Goal: Task Accomplishment & Management: Manage account settings

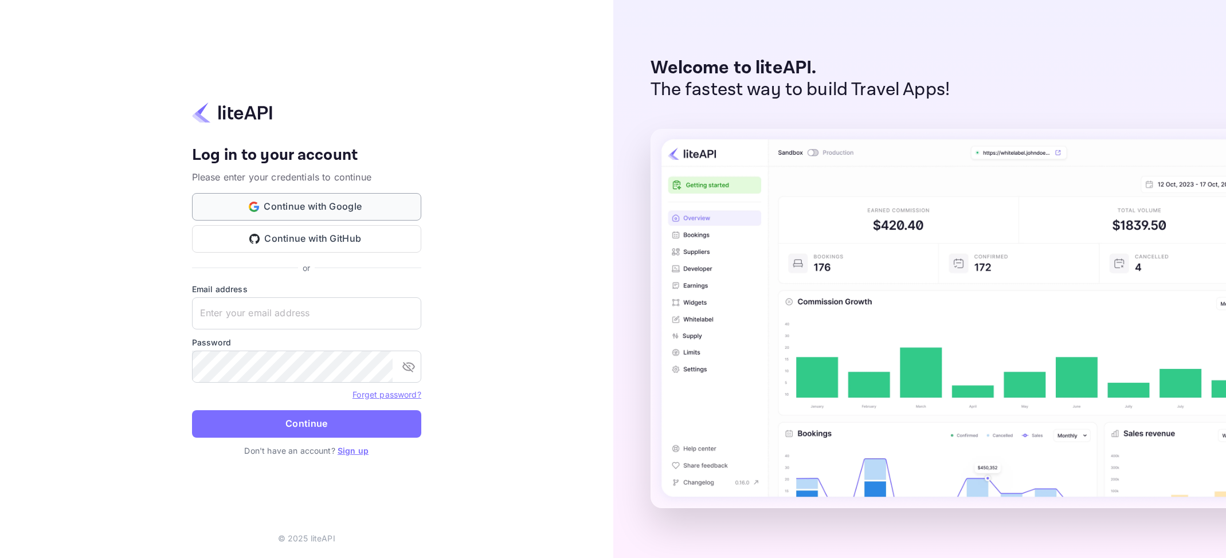
click at [328, 211] on button "Continue with Google" at bounding box center [306, 207] width 229 height 28
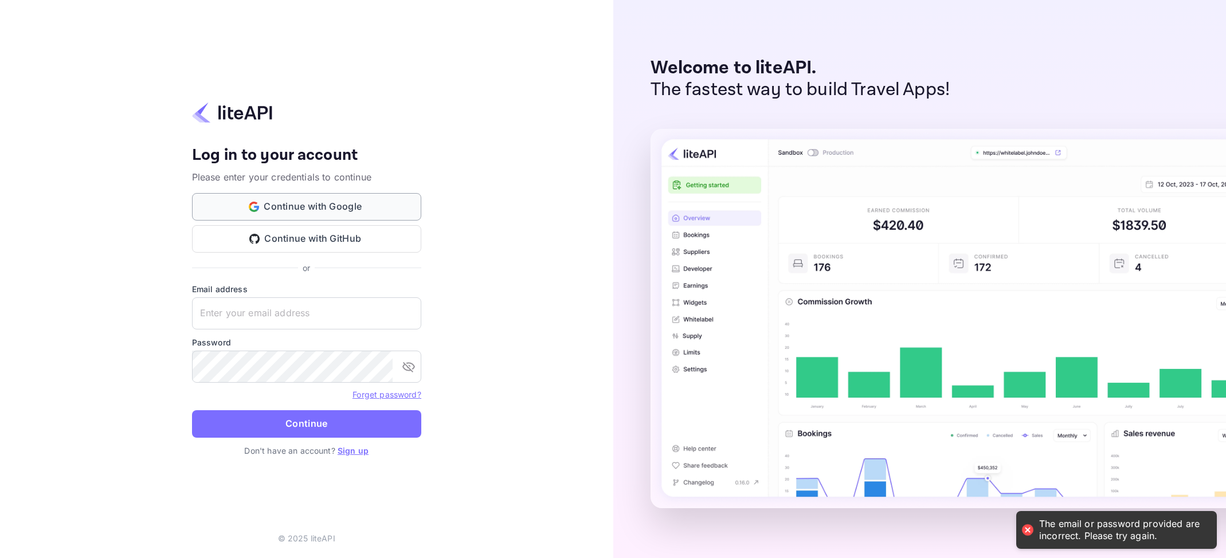
click at [375, 211] on button "Continue with Google" at bounding box center [306, 207] width 229 height 28
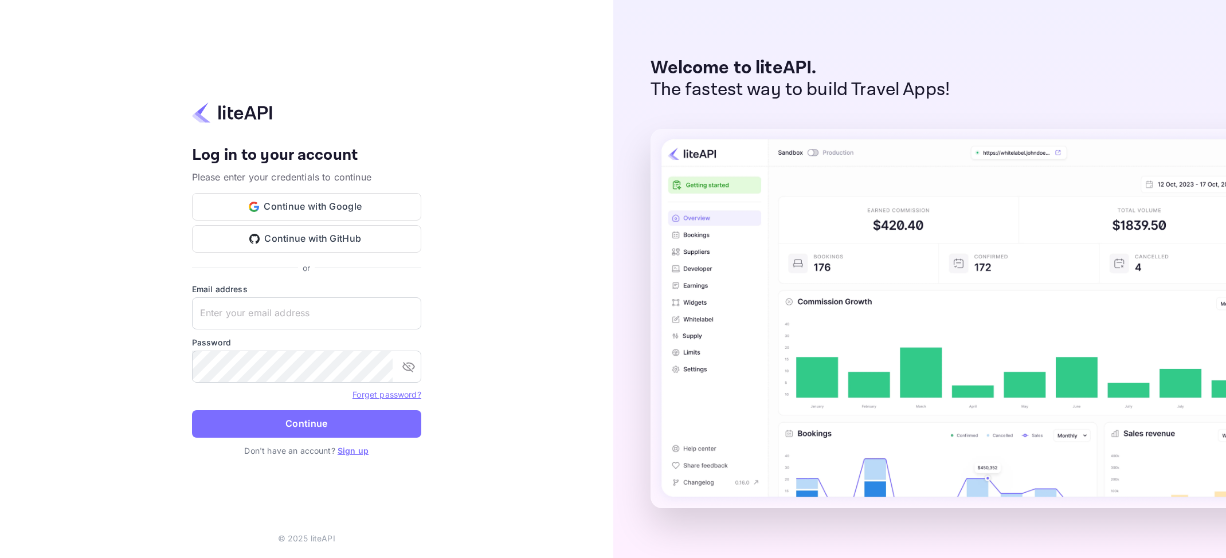
click at [365, 448] on link "Sign up" at bounding box center [352, 451] width 31 height 10
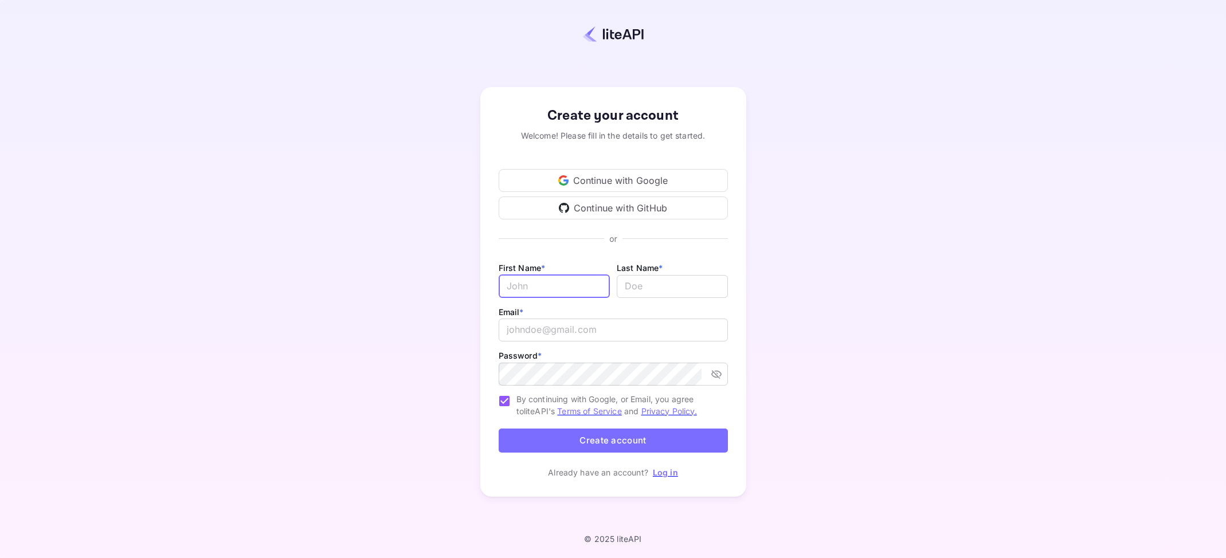
click at [556, 282] on input "Email *" at bounding box center [553, 286] width 111 height 23
type input "[PERSON_NAME]"
type input "m"
type input "ismail"
type input "H"
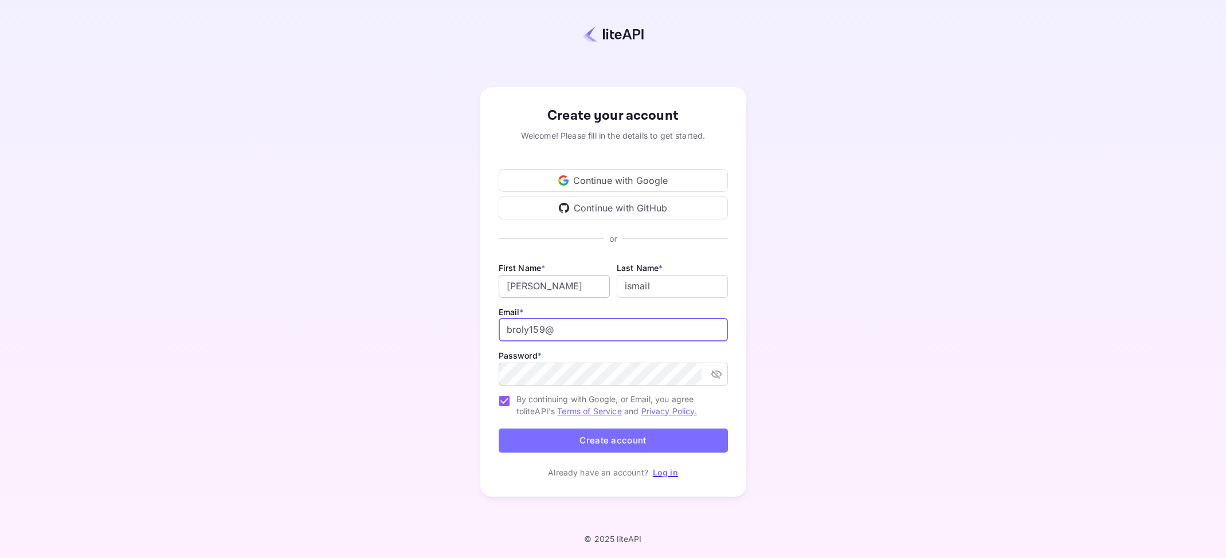
type input "broly159"
type input "[EMAIL_ADDRESS][DOMAIN_NAME]"
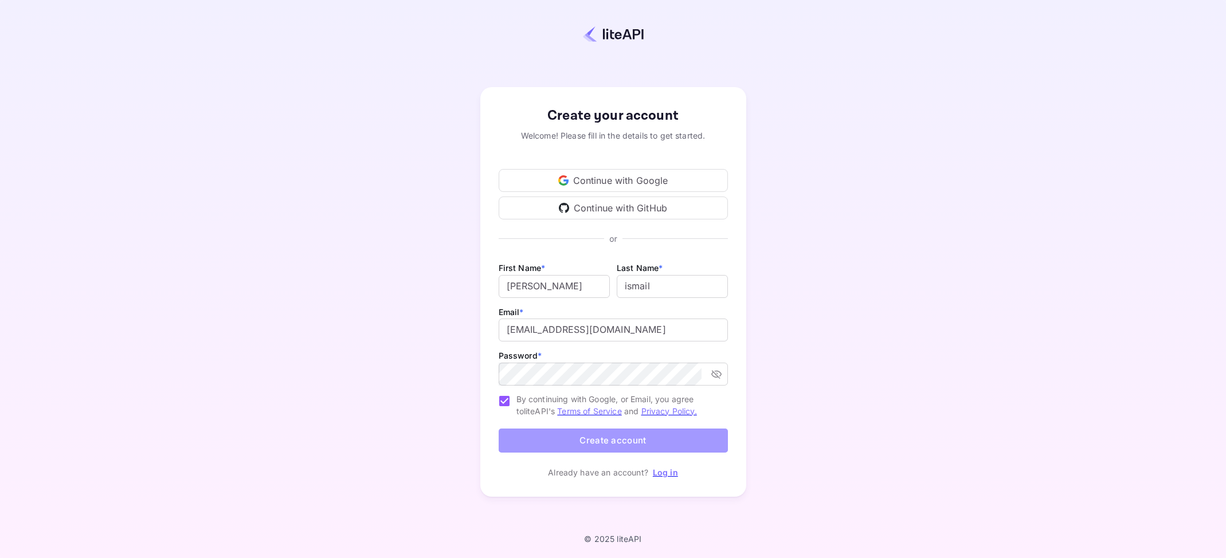
click at [570, 449] on button "Create account" at bounding box center [612, 441] width 229 height 25
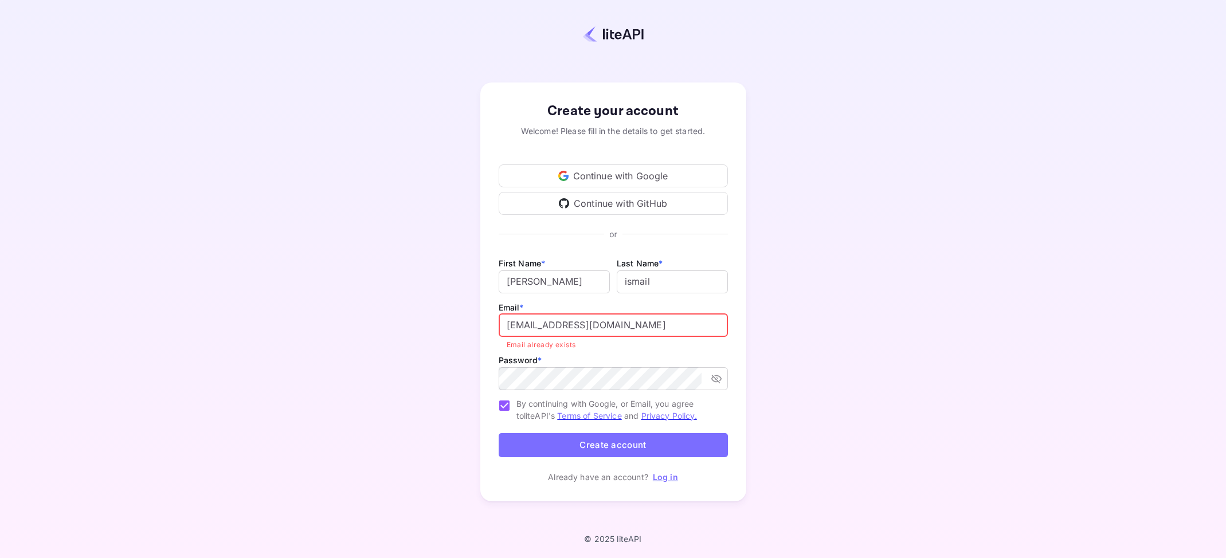
click at [654, 331] on input "[EMAIL_ADDRESS][DOMAIN_NAME]" at bounding box center [612, 325] width 229 height 23
drag, startPoint x: 887, startPoint y: 392, endPoint x: 863, endPoint y: 388, distance: 24.5
click at [886, 392] on div "Create your account Welcome! Please fill in the details to get started. Continu…" at bounding box center [612, 292] width 1125 height 484
click at [657, 483] on p "Log in" at bounding box center [665, 477] width 25 height 12
click at [657, 484] on div "Create your account Welcome! Please fill in the details to get started. Continu…" at bounding box center [613, 292] width 266 height 419
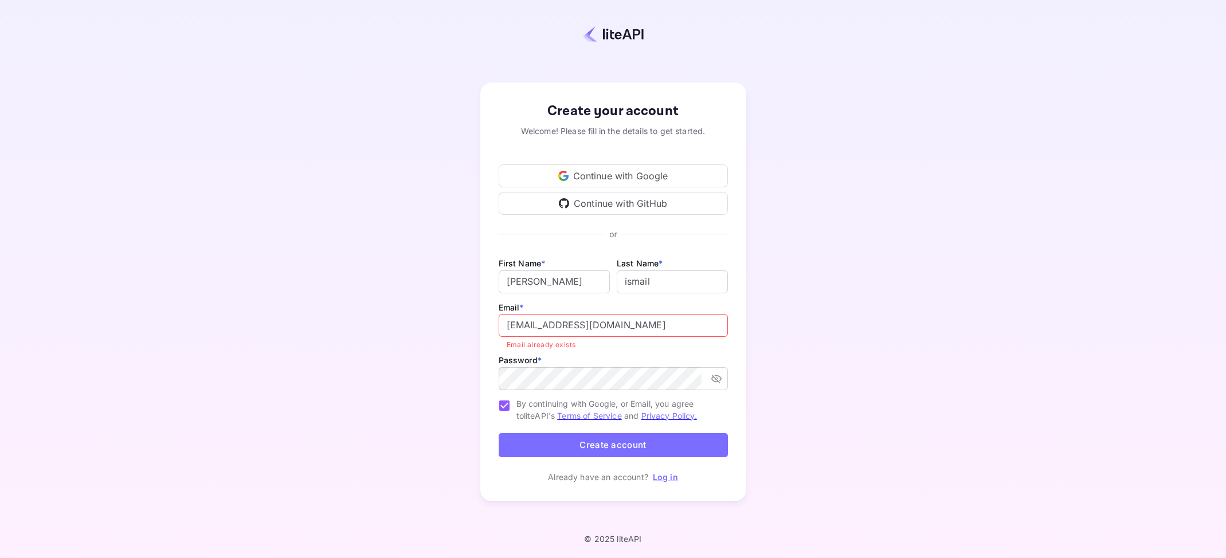
click at [657, 479] on link "Log in" at bounding box center [665, 477] width 25 height 10
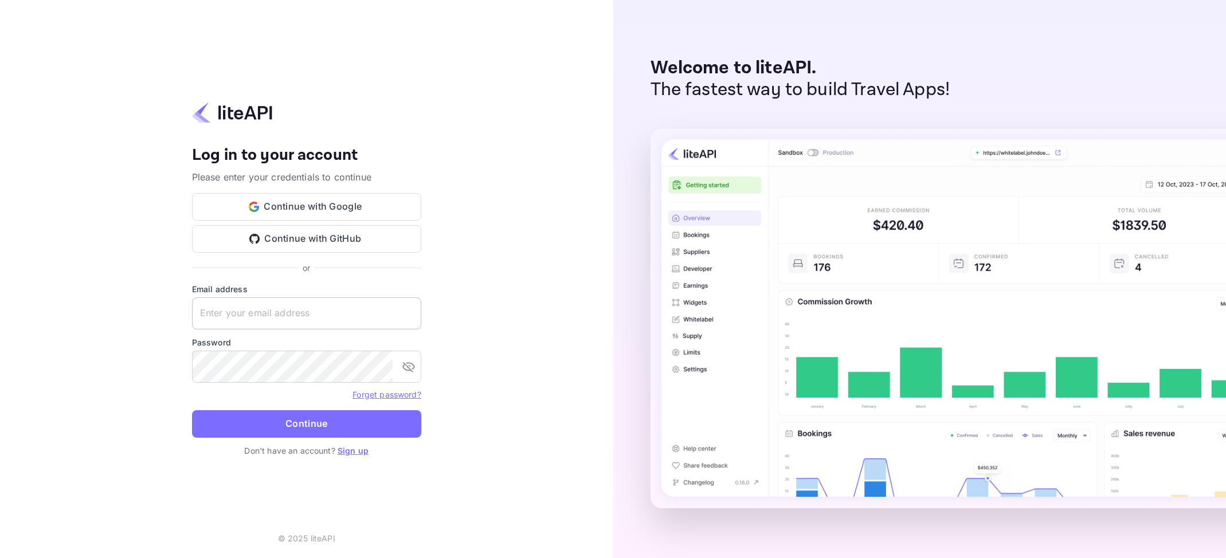
click at [279, 308] on input "text" at bounding box center [306, 313] width 229 height 32
type input "n"
type input "[EMAIL_ADDRESS][DOMAIN_NAME]"
click at [192, 410] on button "Continue" at bounding box center [306, 424] width 229 height 28
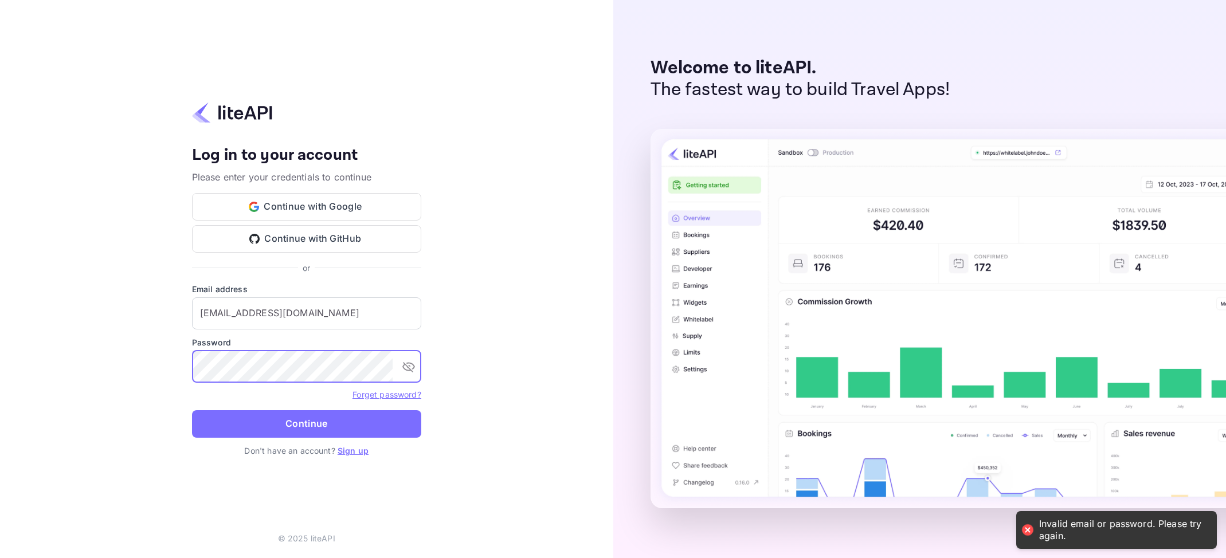
click at [391, 390] on link "Forget password?" at bounding box center [386, 395] width 68 height 10
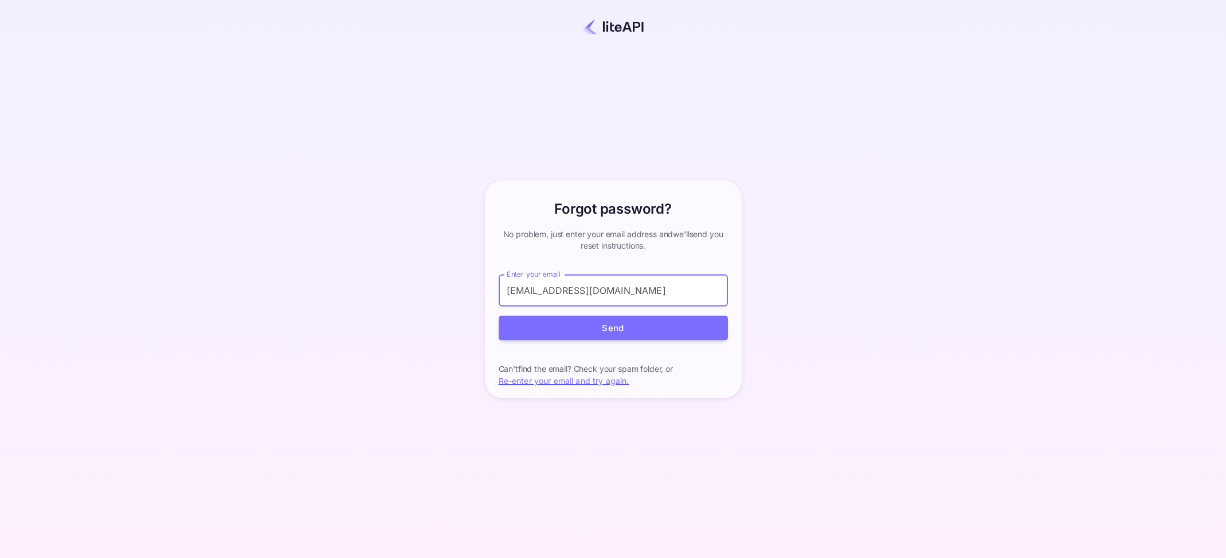
type input "[EMAIL_ADDRESS][DOMAIN_NAME]"
click at [498, 316] on button "Send" at bounding box center [612, 328] width 229 height 25
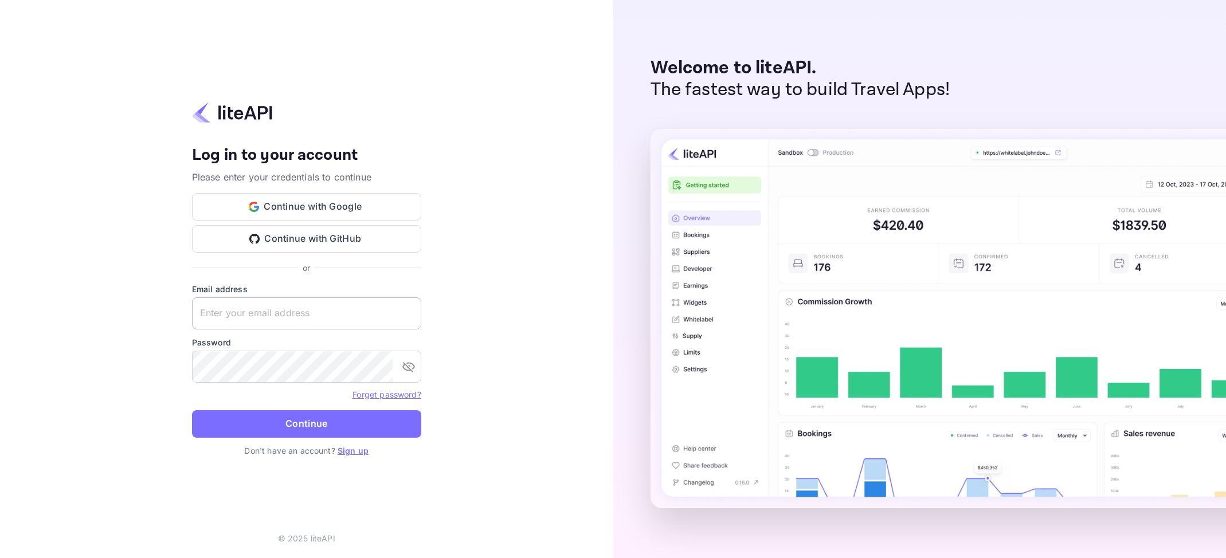
click at [276, 315] on input "text" at bounding box center [306, 313] width 229 height 32
type input "b"
type input "[EMAIL_ADDRESS][DOMAIN_NAME]"
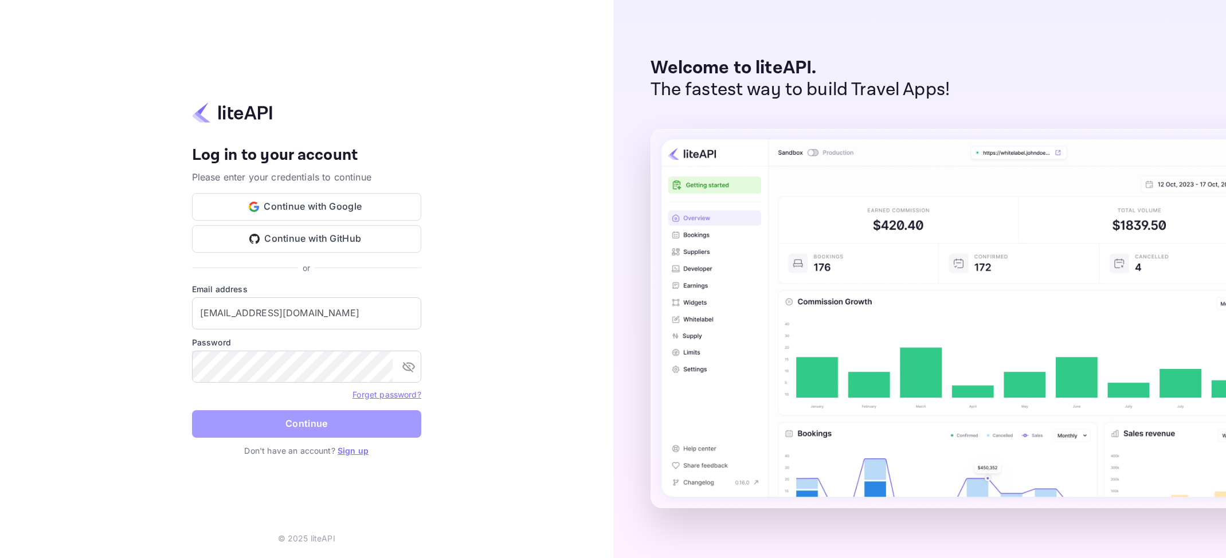
click at [253, 414] on button "Continue" at bounding box center [306, 424] width 229 height 28
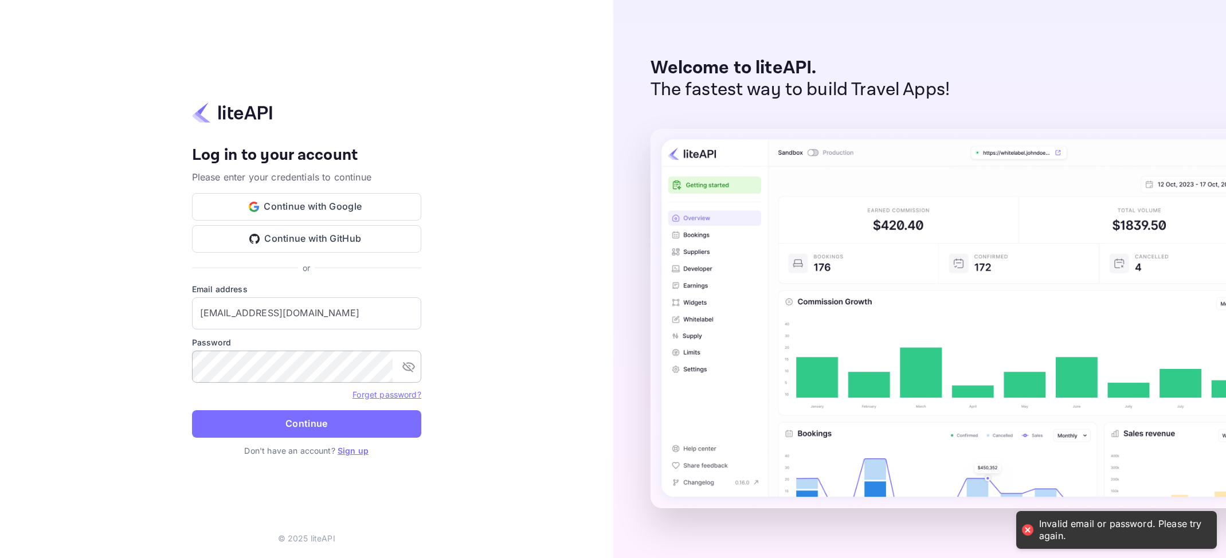
click at [411, 368] on icon "toggle password visibility" at bounding box center [409, 367] width 14 height 14
click at [192, 410] on button "Continue" at bounding box center [306, 424] width 229 height 28
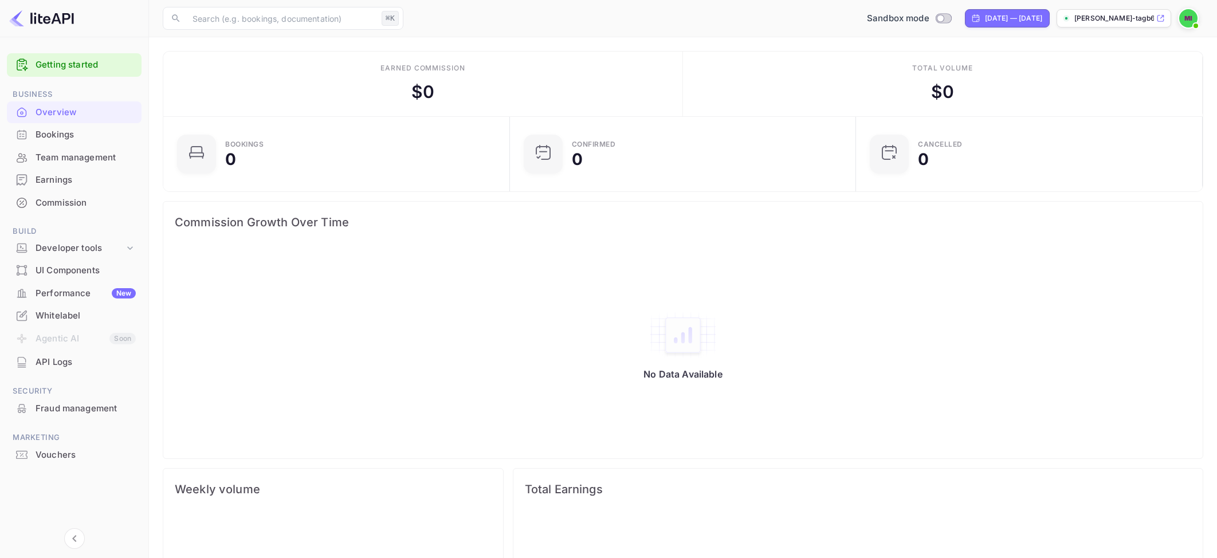
click at [84, 290] on div "Performance New" at bounding box center [86, 293] width 100 height 13
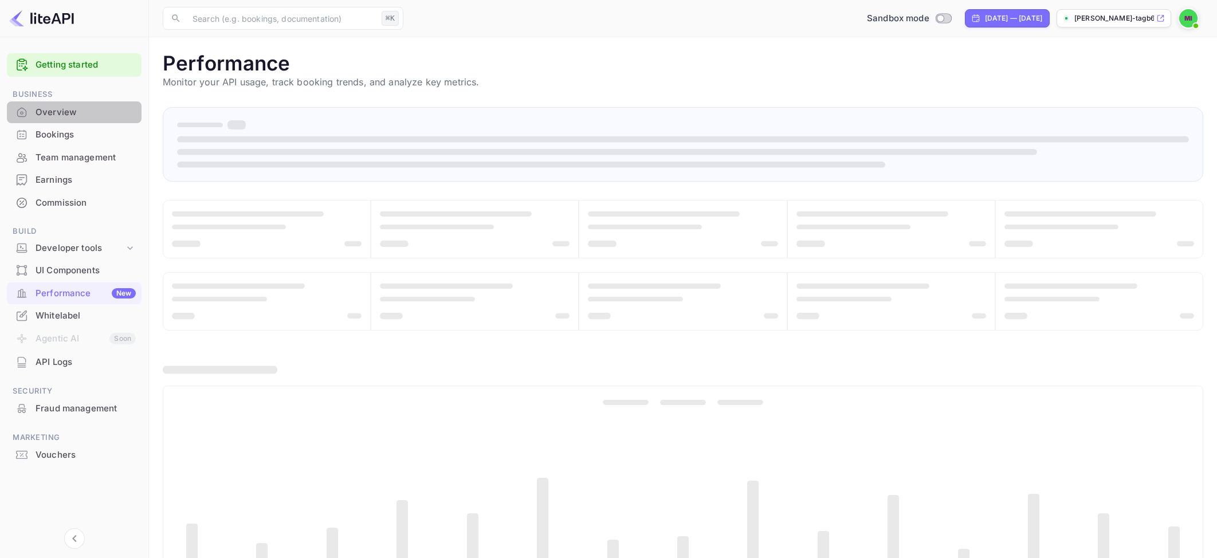
click at [71, 109] on div "Overview" at bounding box center [86, 112] width 100 height 13
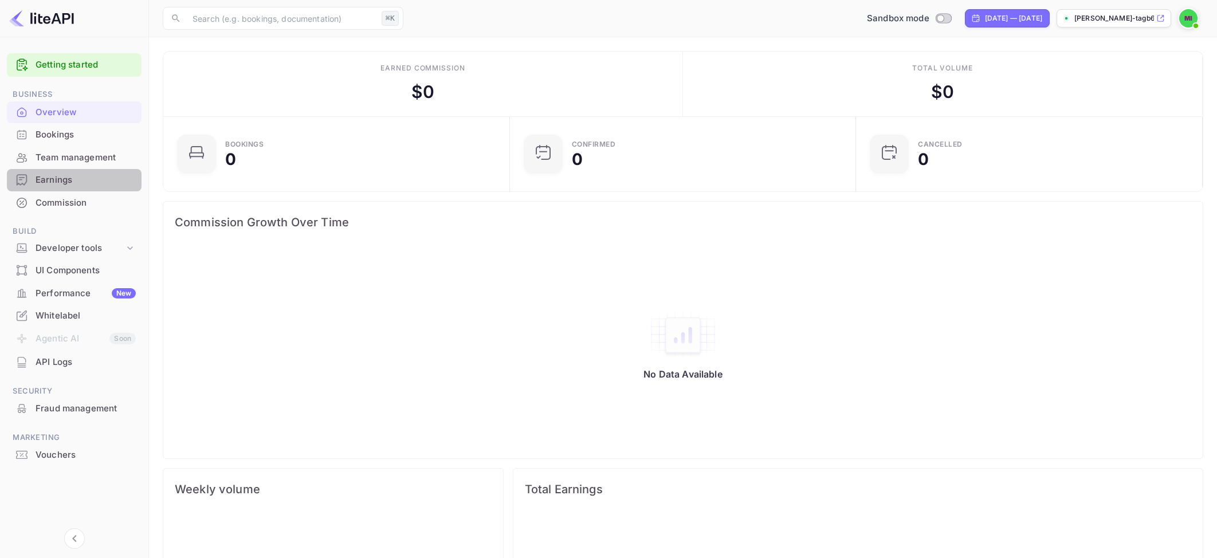
click at [113, 179] on div "Earnings" at bounding box center [86, 180] width 100 height 13
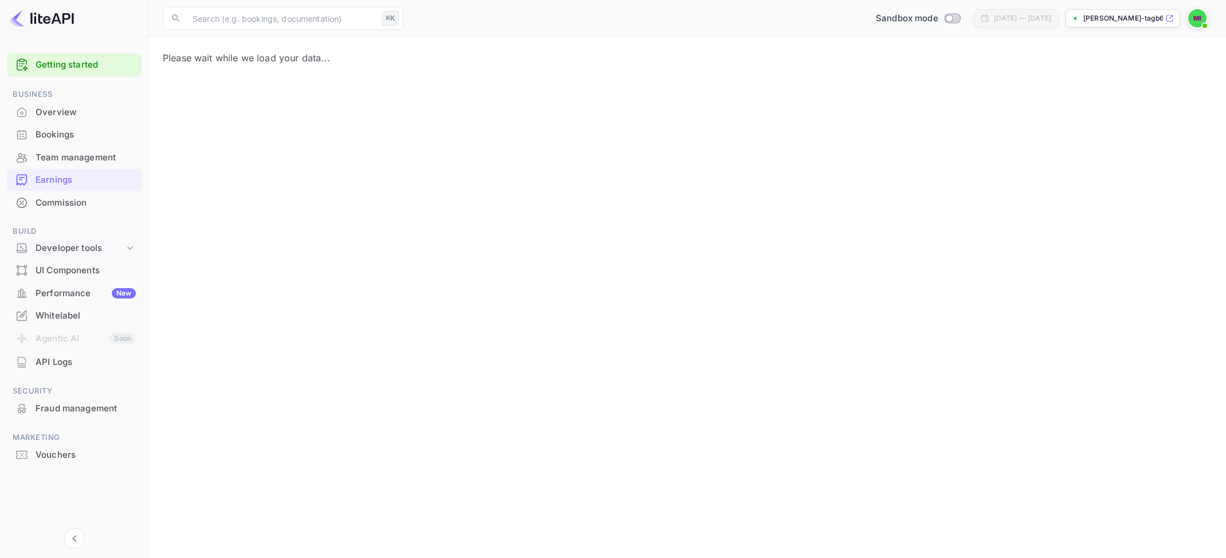
click at [117, 245] on div "Developer tools" at bounding box center [80, 248] width 89 height 13
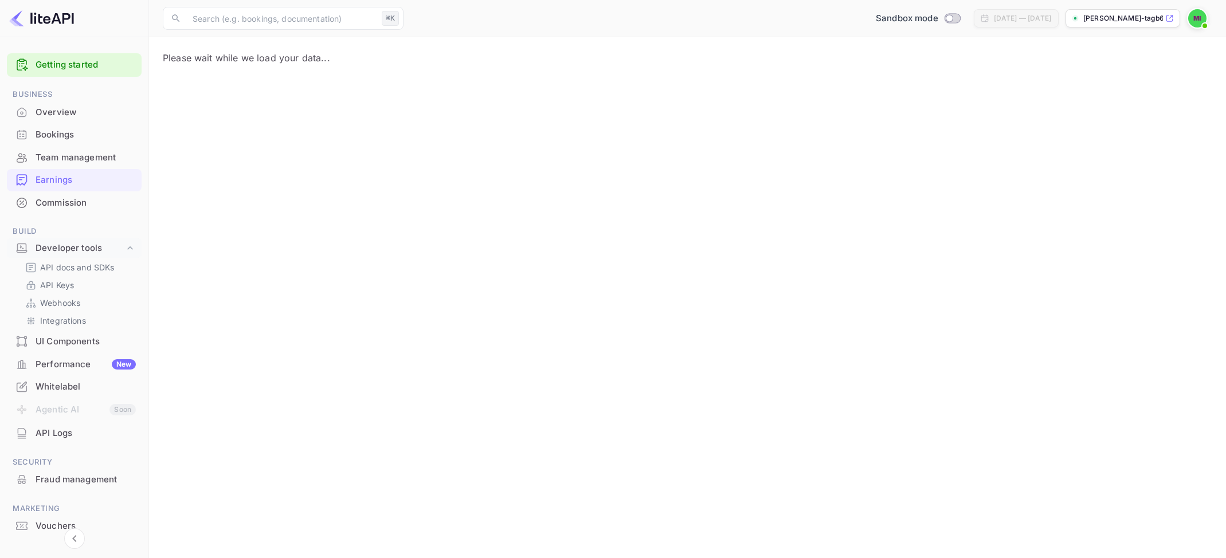
click at [84, 342] on div "UI Components" at bounding box center [86, 341] width 100 height 13
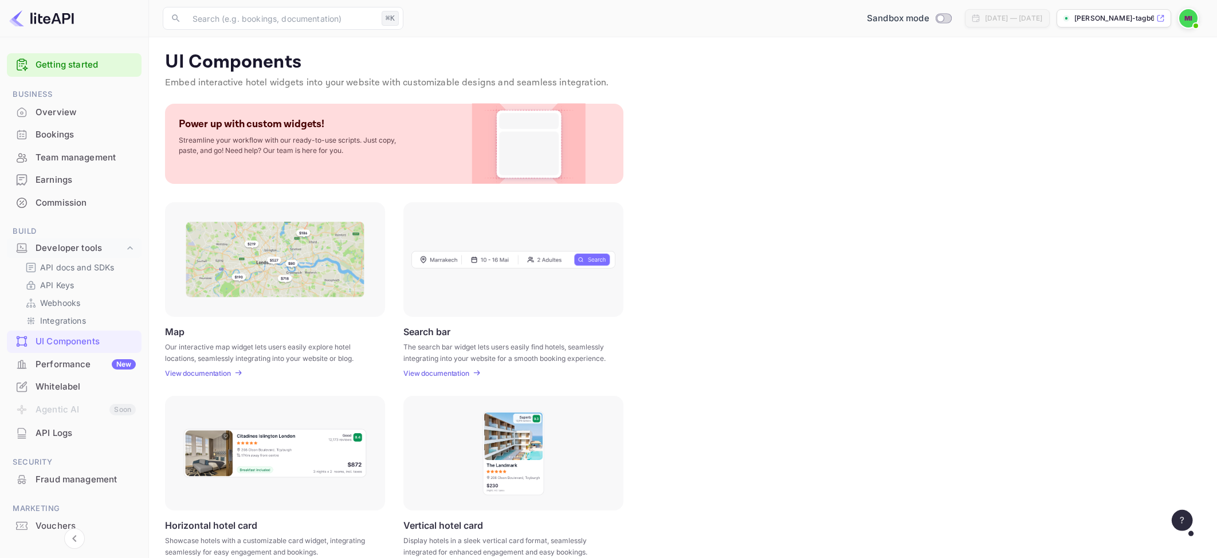
click at [81, 375] on div "Performance New" at bounding box center [74, 365] width 135 height 22
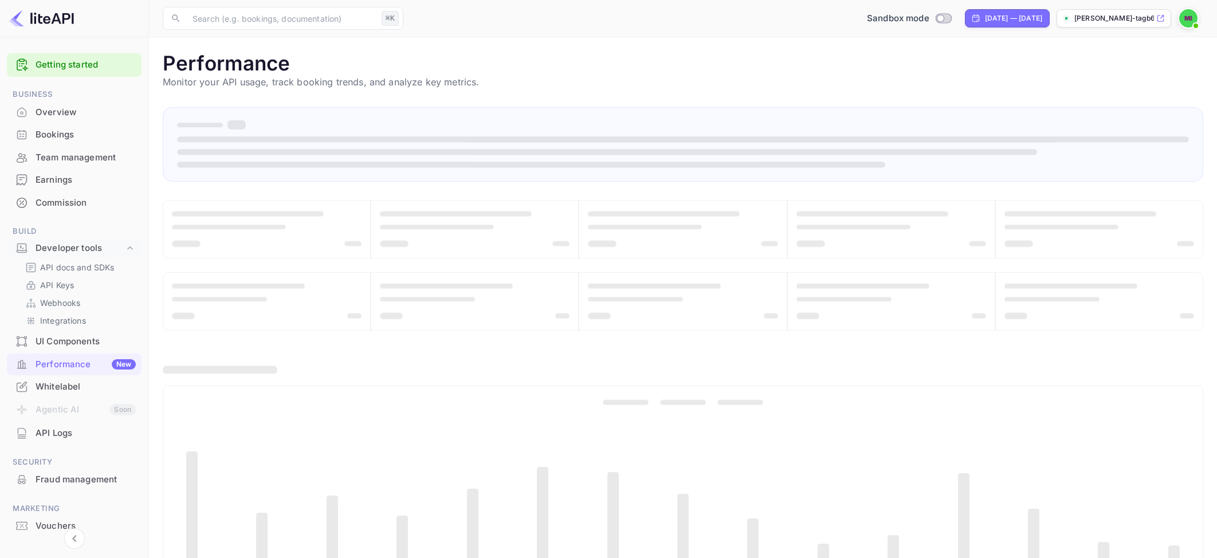
click at [1113, 22] on p "mohamed-ismail-tagb6.n..." at bounding box center [1114, 18] width 80 height 10
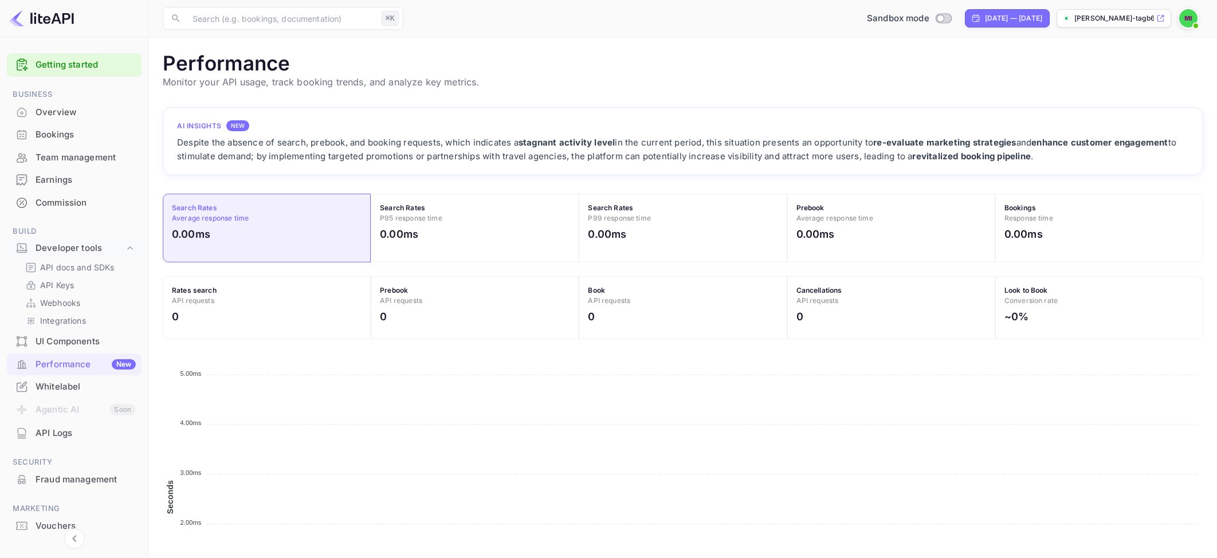
scroll to position [9, 9]
click at [92, 246] on div "Developer tools" at bounding box center [80, 248] width 89 height 13
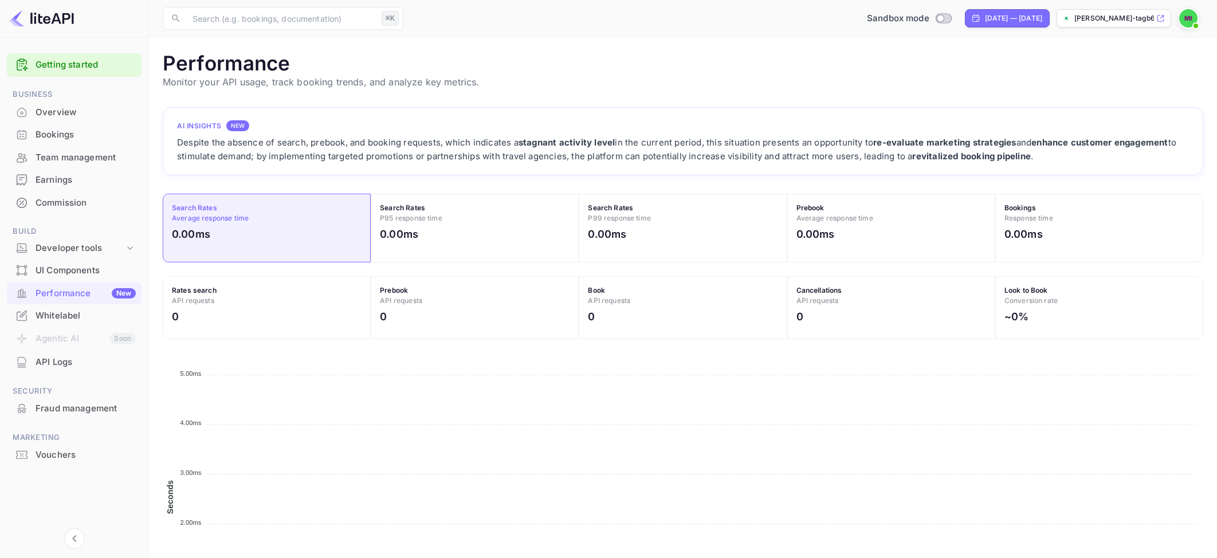
click at [68, 209] on div "Commission" at bounding box center [86, 203] width 100 height 13
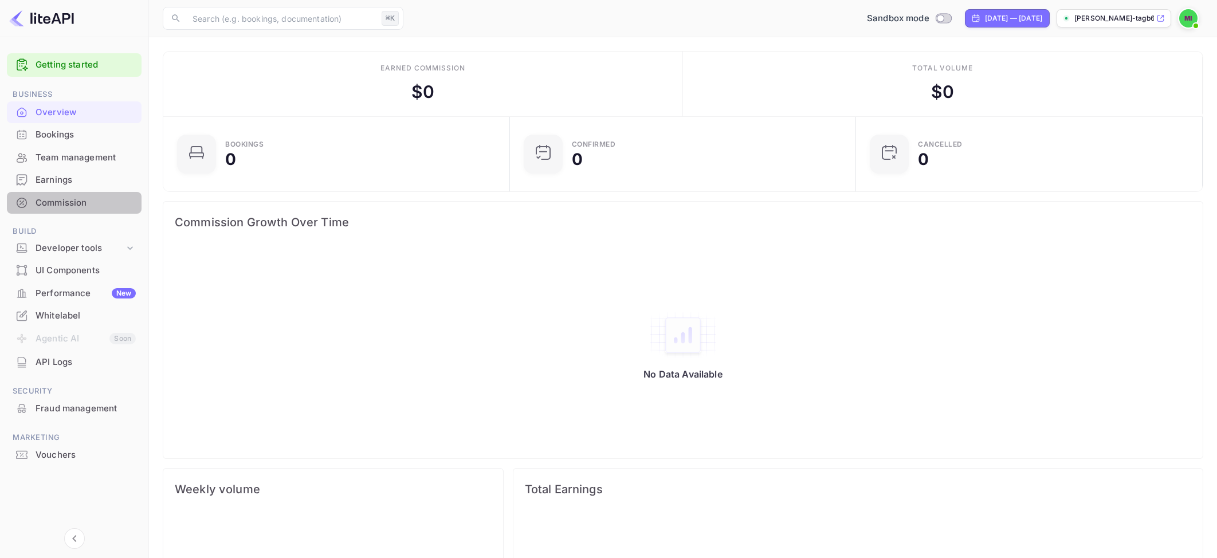
click at [58, 199] on div "Commission" at bounding box center [86, 203] width 100 height 13
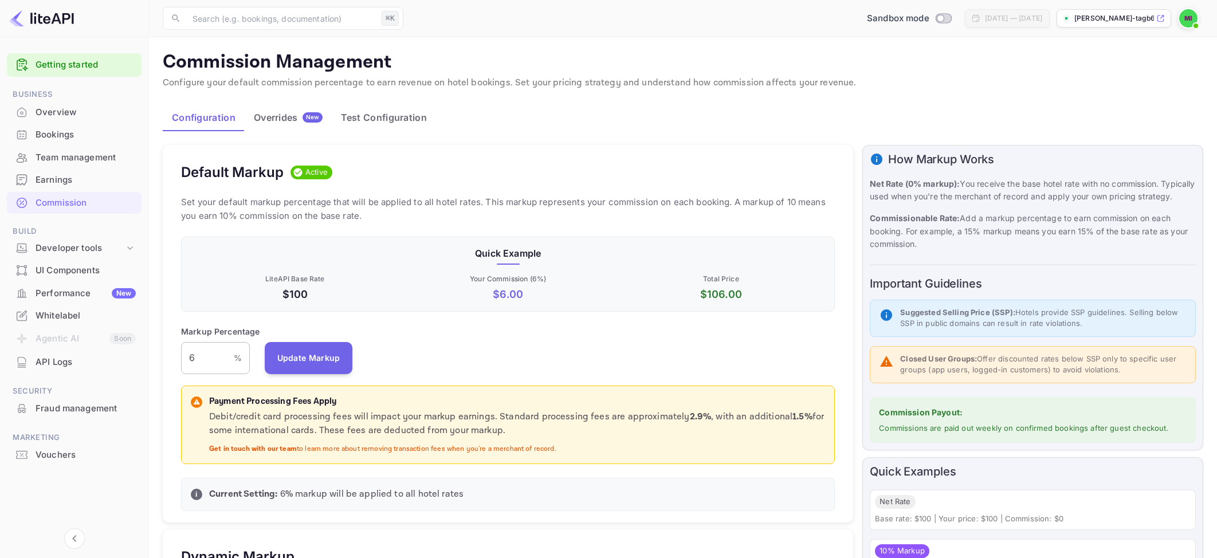
scroll to position [195, 645]
drag, startPoint x: 213, startPoint y: 362, endPoint x: 180, endPoint y: 360, distance: 32.7
click at [181, 360] on input "6" at bounding box center [207, 358] width 53 height 32
click at [484, 341] on div "Markup Percentage 6 % ​ Update Markup" at bounding box center [508, 349] width 654 height 49
drag, startPoint x: 329, startPoint y: 293, endPoint x: 265, endPoint y: 296, distance: 64.2
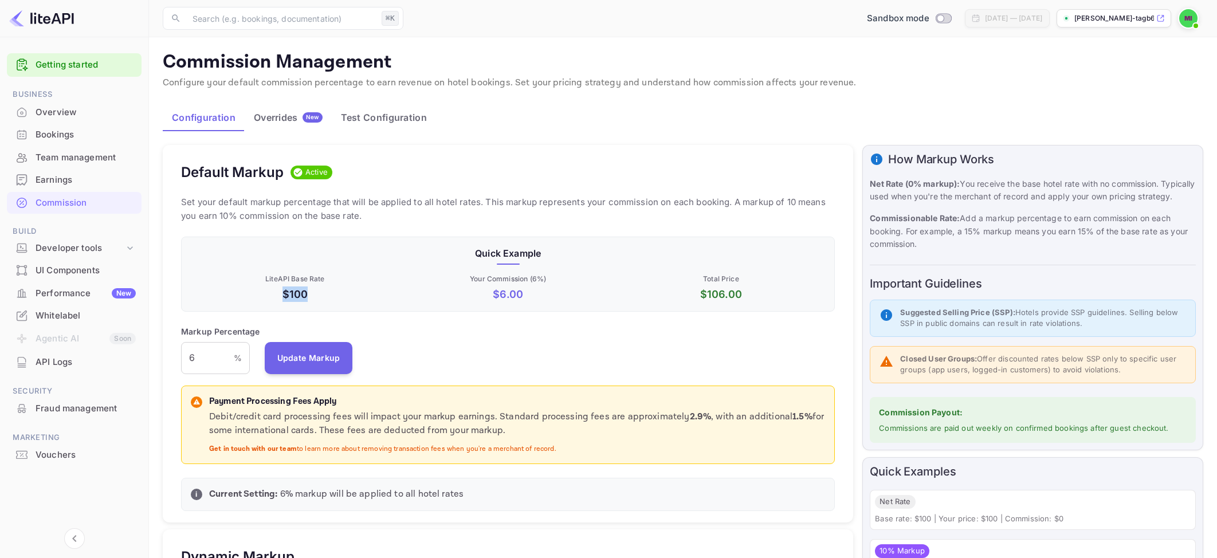
click at [265, 296] on p "$100" at bounding box center [295, 293] width 209 height 15
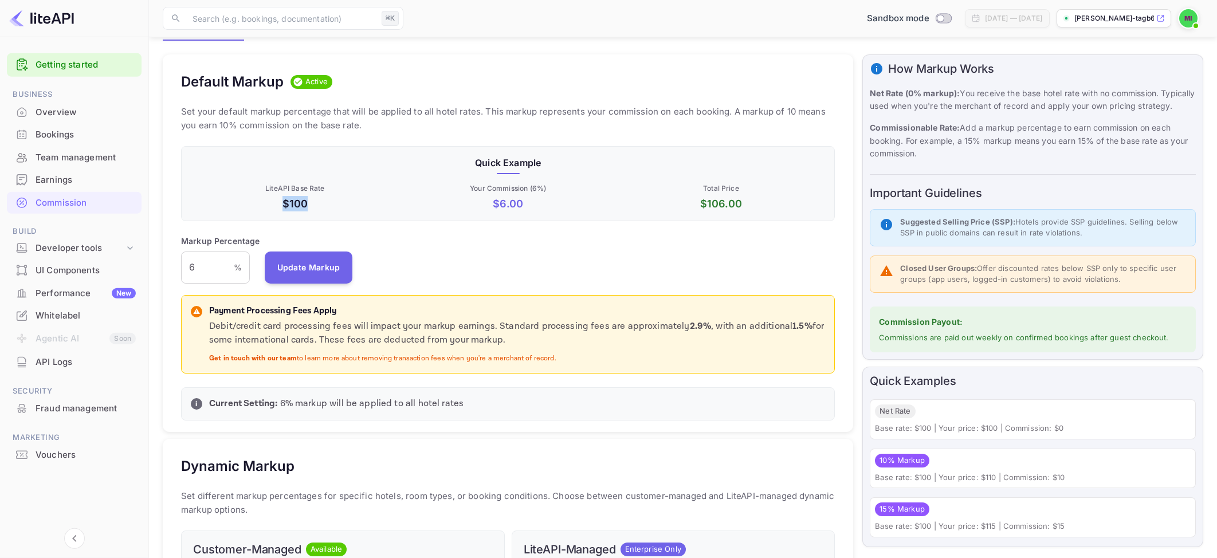
scroll to position [0, 0]
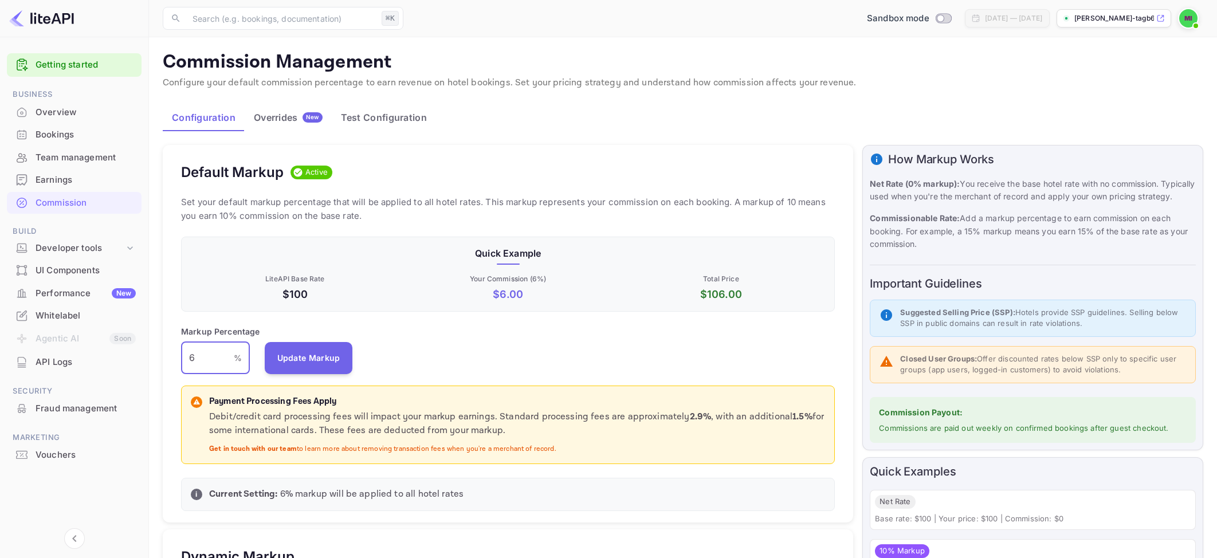
drag, startPoint x: 206, startPoint y: 355, endPoint x: 130, endPoint y: 354, distance: 75.6
click at [181, 354] on input "6" at bounding box center [207, 358] width 53 height 32
type input "0"
click at [433, 370] on div "Markup Percentage 0 % ​ Update Markup" at bounding box center [508, 349] width 654 height 49
click at [320, 363] on button "Update Markup" at bounding box center [309, 357] width 88 height 32
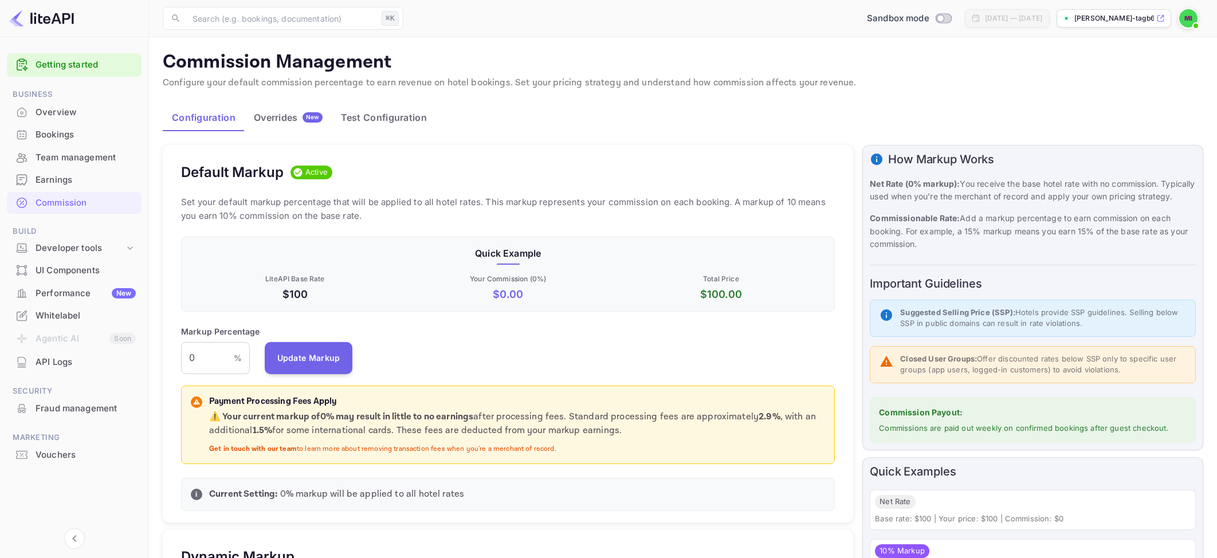
click at [88, 147] on li "Team management" at bounding box center [74, 157] width 135 height 23
click at [85, 140] on div "Bookings" at bounding box center [86, 134] width 100 height 13
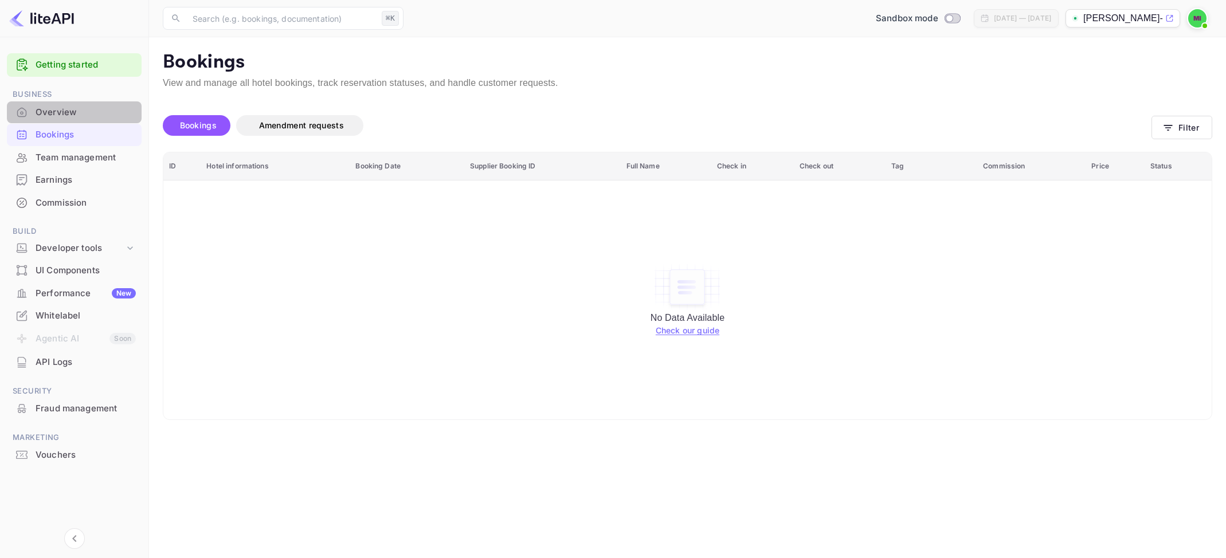
click at [74, 108] on div "Overview" at bounding box center [86, 112] width 100 height 13
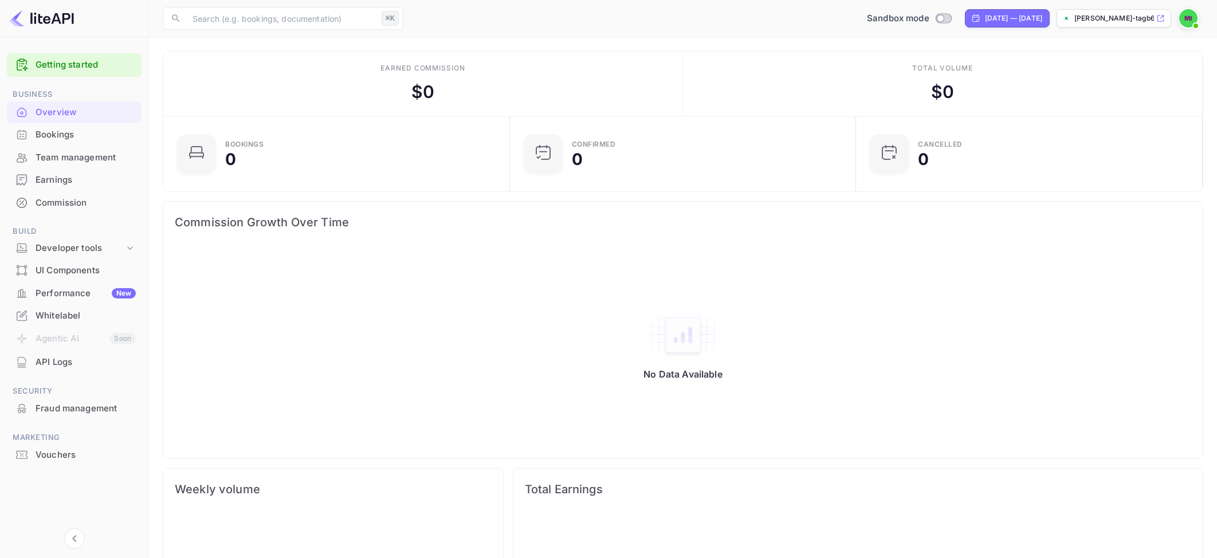
click at [65, 278] on div "UI Components" at bounding box center [74, 271] width 135 height 22
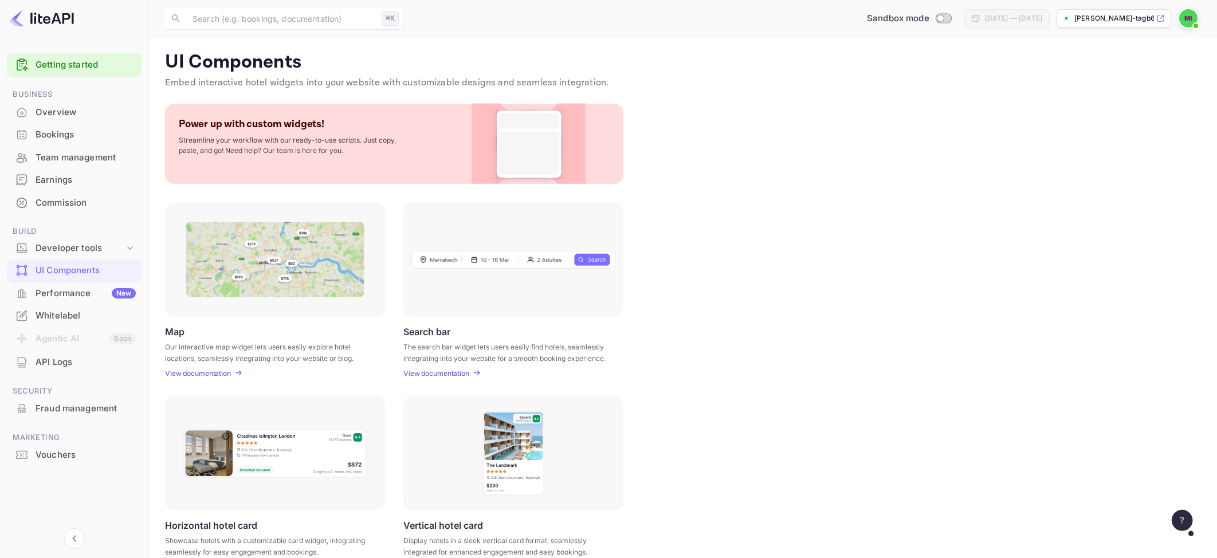
scroll to position [101, 0]
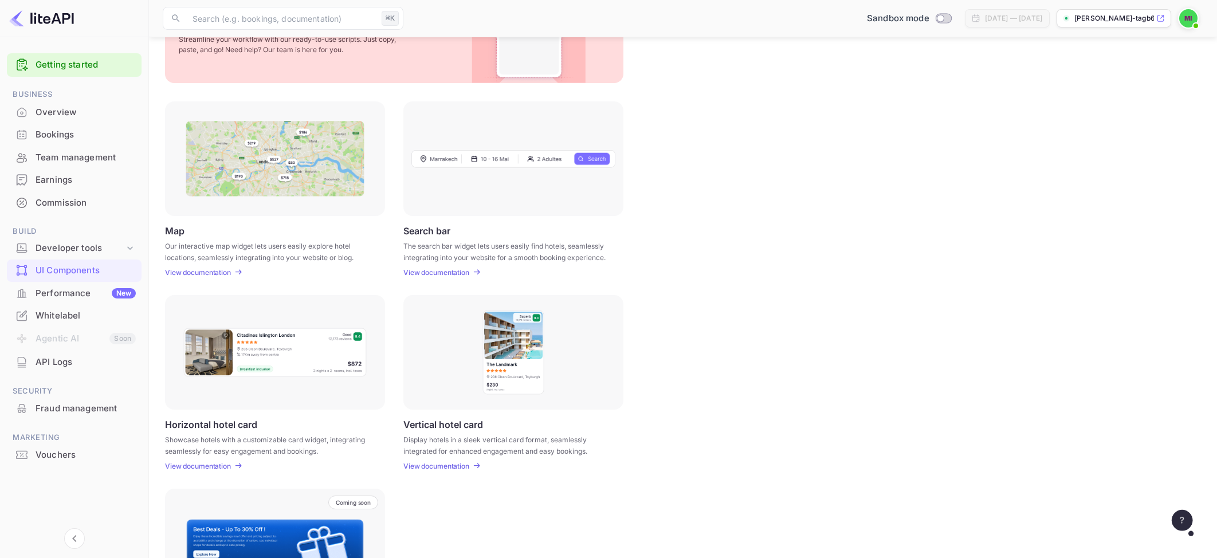
click at [74, 312] on div "Whitelabel" at bounding box center [86, 315] width 100 height 13
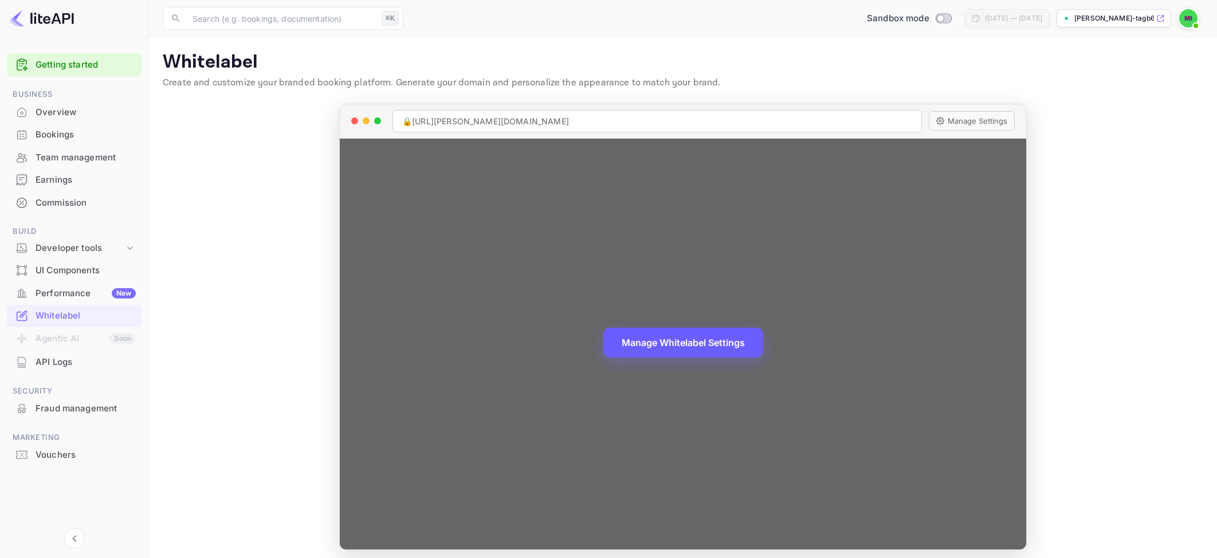
click at [685, 345] on button "Manage Whitelabel Settings" at bounding box center [683, 343] width 160 height 30
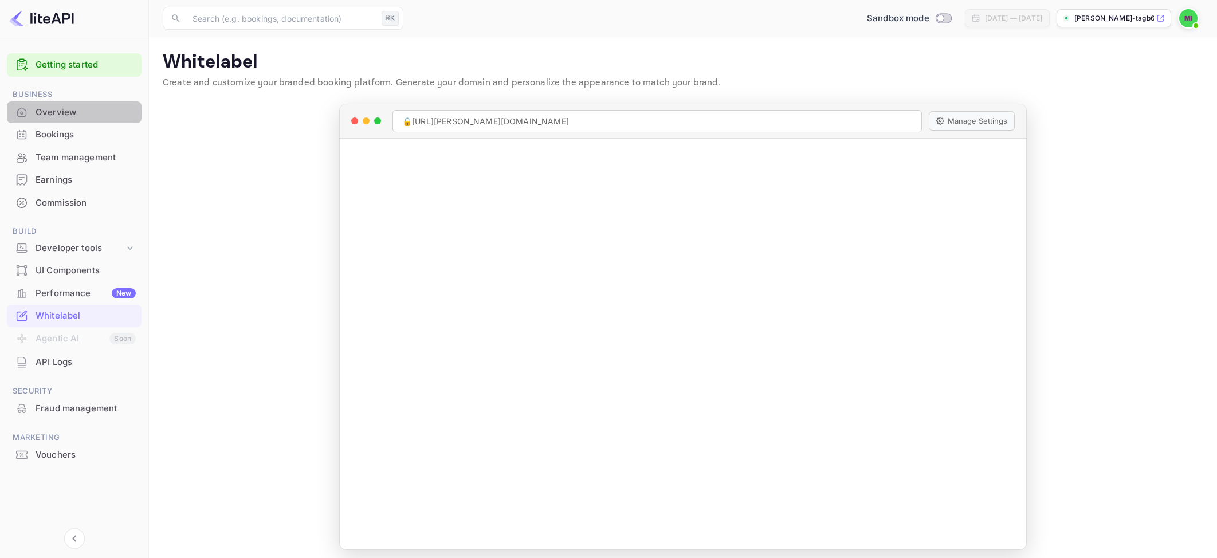
click at [68, 120] on div "Overview" at bounding box center [74, 112] width 135 height 22
